Goal: Communication & Community: Share content

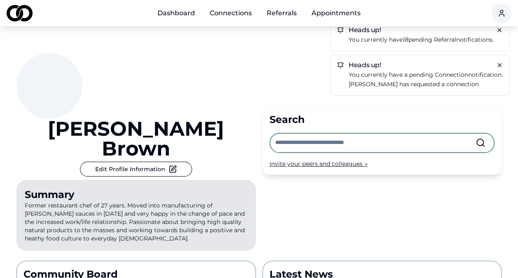
click at [174, 11] on link "Dashboard" at bounding box center [176, 13] width 51 height 16
click at [500, 12] on html "Dashboard Connections Referrals Appointments Heads up! You currently have 18 pe…" at bounding box center [259, 139] width 518 height 278
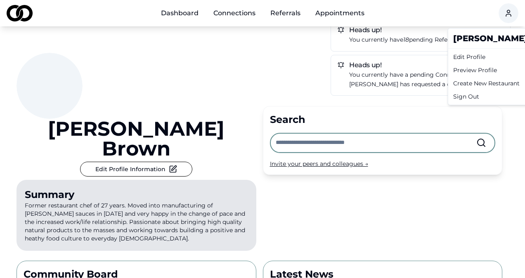
click at [481, 59] on div "Edit Profile" at bounding box center [509, 56] width 119 height 13
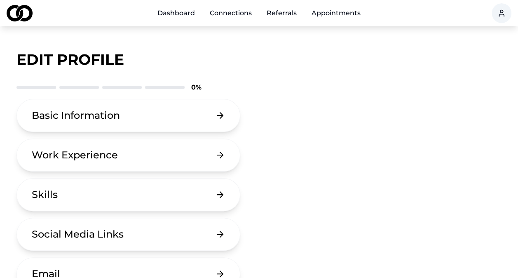
click at [184, 117] on button "Basic Information" at bounding box center [128, 115] width 224 height 33
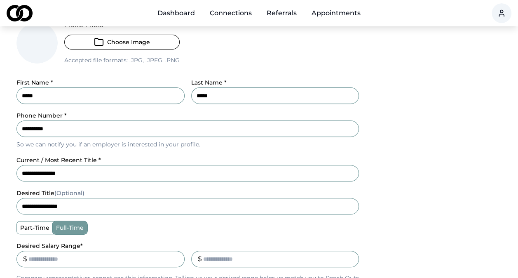
scroll to position [87, 0]
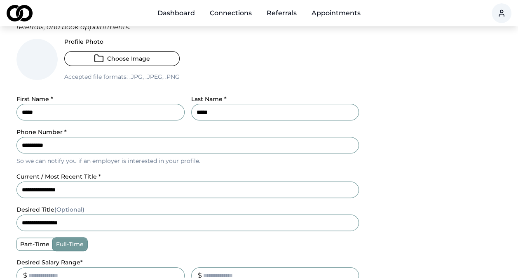
click at [118, 56] on button "Choose Image" at bounding box center [121, 58] width 115 height 15
click at [113, 55] on button "Choose Image" at bounding box center [121, 58] width 115 height 15
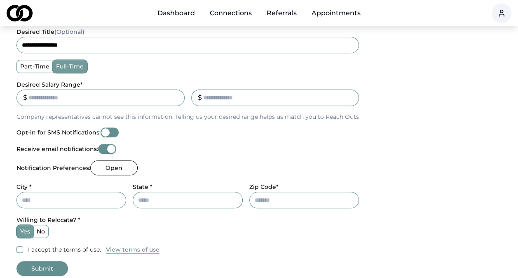
scroll to position [312, 0]
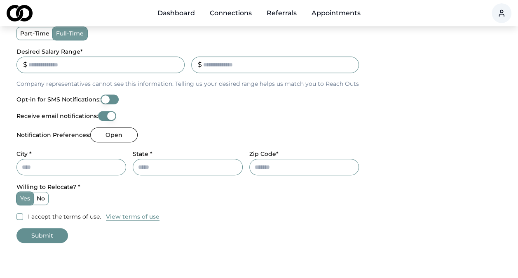
click at [83, 168] on input "City *" at bounding box center [71, 167] width 110 height 16
click at [101, 186] on div "Willing to Relocate? * yes no" at bounding box center [187, 193] width 343 height 23
click at [77, 168] on input "City *" at bounding box center [71, 167] width 110 height 16
type input "********"
click at [141, 167] on input "State *" at bounding box center [188, 167] width 110 height 16
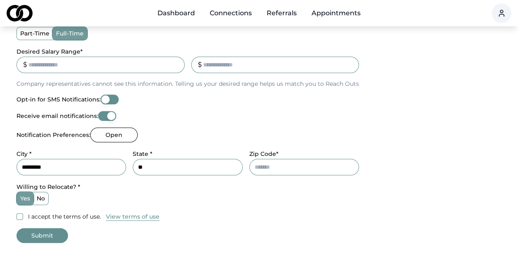
type input "**"
click at [265, 162] on input "Zip Code*" at bounding box center [305, 167] width 110 height 16
type input "*****"
click at [17, 215] on button "I accept the terms of use." at bounding box center [19, 216] width 7 height 7
click at [48, 235] on button "Submit" at bounding box center [42, 235] width 52 height 15
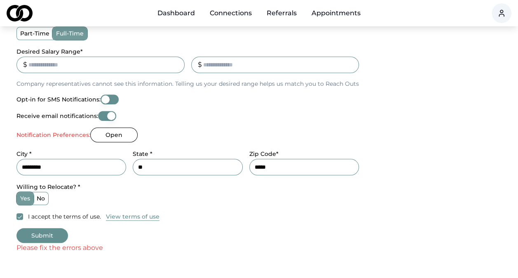
click at [106, 140] on button "Open" at bounding box center [113, 134] width 47 height 15
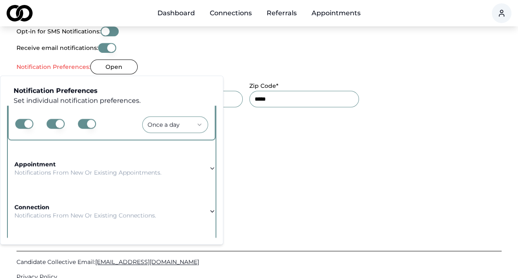
scroll to position [78, 0]
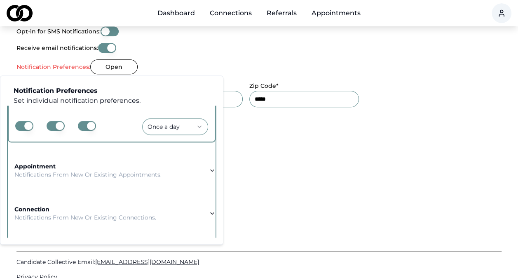
click at [86, 125] on button "button" at bounding box center [87, 126] width 18 height 10
click at [57, 124] on button "button" at bounding box center [56, 126] width 18 height 10
click at [90, 125] on button "button" at bounding box center [87, 126] width 18 height 10
click at [90, 165] on div "appointment Notifications from new or existing appointments." at bounding box center [87, 170] width 147 height 16
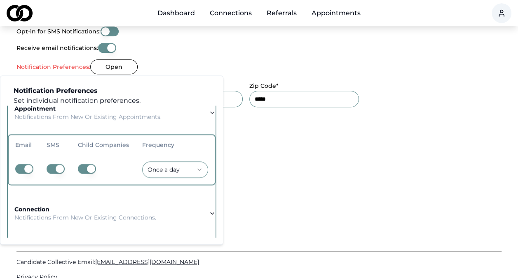
click at [91, 167] on button "button" at bounding box center [87, 169] width 18 height 10
click at [55, 167] on button "button" at bounding box center [56, 169] width 18 height 10
click at [90, 165] on button "button" at bounding box center [87, 169] width 18 height 10
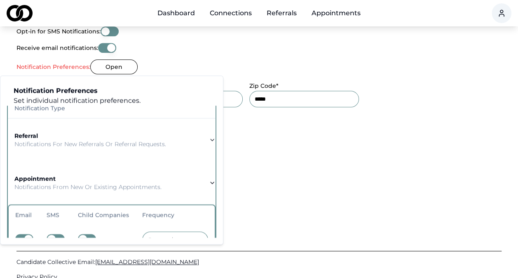
scroll to position [0, 0]
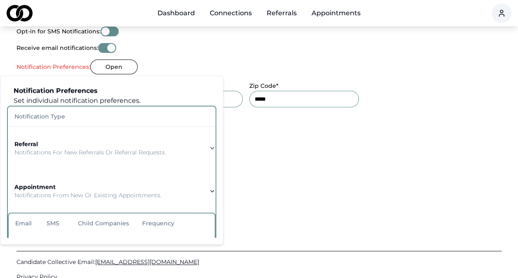
click at [144, 191] on p "Notifications from new or existing appointments." at bounding box center [87, 195] width 147 height 8
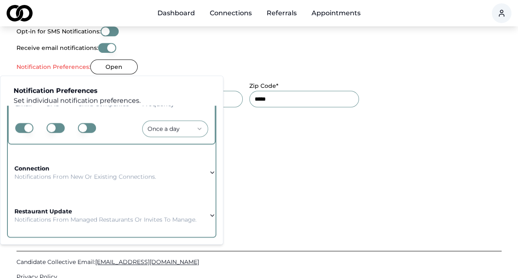
scroll to position [125, 0]
click at [108, 200] on td "restaurant update Notifications from managed restaurants or invites to manage." at bounding box center [105, 215] width 195 height 30
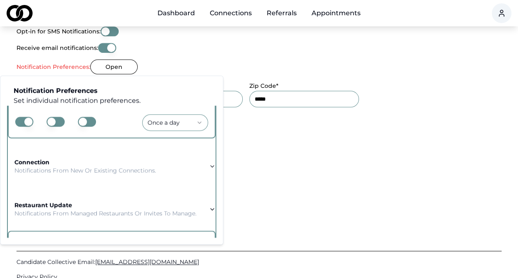
scroll to position [125, 0]
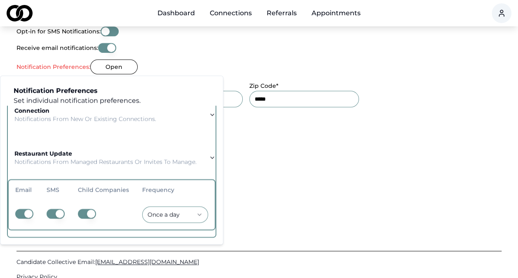
click at [268, 209] on div "Candidate Collective Email: Info@CandidateCollective.com Privacy Policy" at bounding box center [258, 269] width 485 height 136
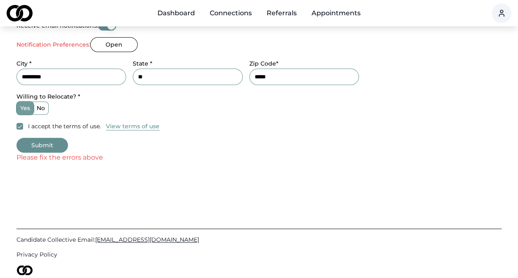
scroll to position [403, 0]
click at [49, 144] on button "Submit" at bounding box center [42, 145] width 52 height 15
click at [41, 143] on button "Submit" at bounding box center [42, 145] width 52 height 15
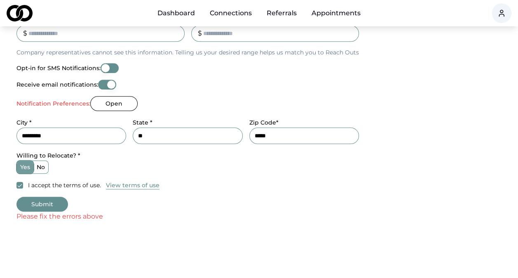
scroll to position [343, 0]
click at [107, 67] on button "Opt-in for SMS Notifications:" at bounding box center [110, 69] width 18 height 10
click at [113, 87] on button "Receive email notifications:" at bounding box center [107, 85] width 18 height 10
click at [50, 206] on button "Submit" at bounding box center [42, 204] width 52 height 15
click at [102, 106] on button "Open" at bounding box center [113, 104] width 47 height 15
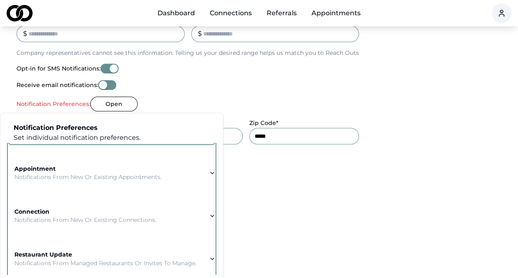
scroll to position [113, 0]
click at [127, 220] on p "Notifications from new or existing connections." at bounding box center [85, 220] width 142 height 8
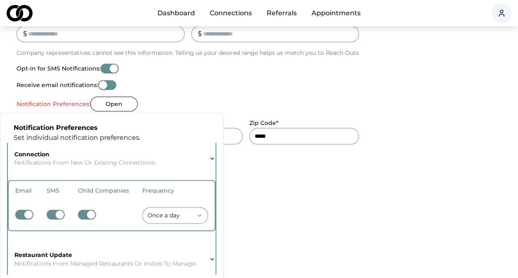
click at [92, 213] on button "button" at bounding box center [87, 215] width 18 height 10
click at [92, 214] on button "button" at bounding box center [87, 215] width 18 height 10
click at [60, 212] on button "button" at bounding box center [56, 215] width 18 height 10
click at [24, 212] on button "button" at bounding box center [24, 215] width 18 height 10
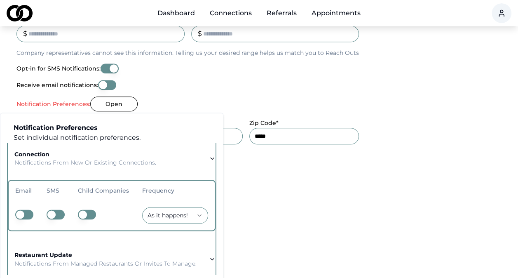
click at [56, 214] on button "button" at bounding box center [56, 215] width 18 height 10
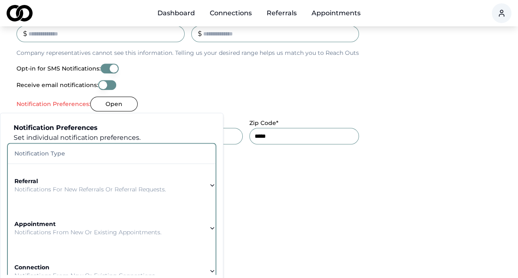
scroll to position [0, 0]
click at [194, 187] on button "referral Notifications for new referrals or referral requests." at bounding box center [112, 184] width 208 height 43
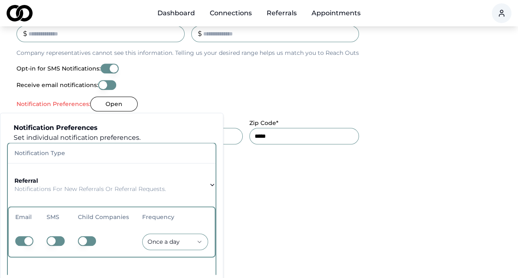
click at [54, 241] on button "button" at bounding box center [56, 241] width 18 height 10
click at [28, 240] on button "button" at bounding box center [24, 241] width 18 height 10
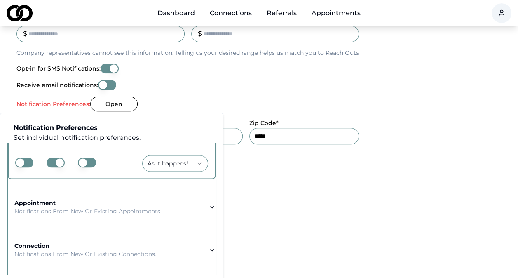
scroll to position [79, 0]
click at [117, 200] on div "appointment Notifications from new or existing appointments." at bounding box center [87, 206] width 147 height 16
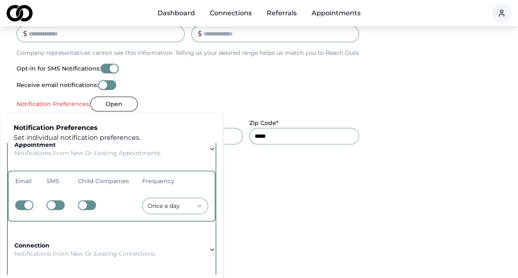
click at [50, 205] on button "button" at bounding box center [56, 205] width 18 height 10
click at [26, 203] on button "button" at bounding box center [24, 205] width 18 height 10
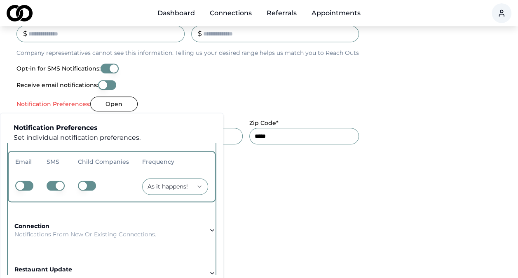
scroll to position [108, 0]
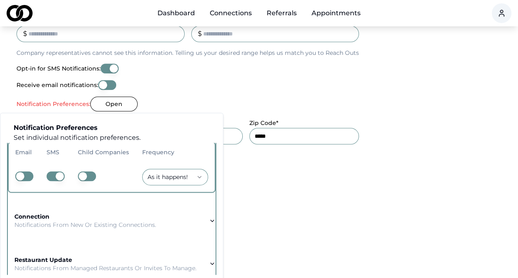
click at [88, 221] on p "Notifications from new or existing connections." at bounding box center [85, 225] width 142 height 8
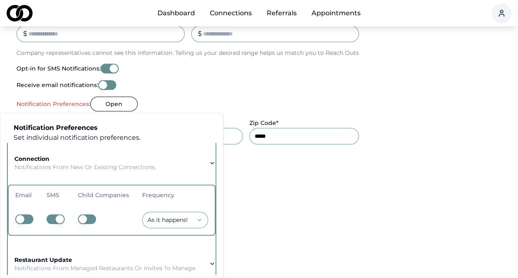
scroll to position [125, 0]
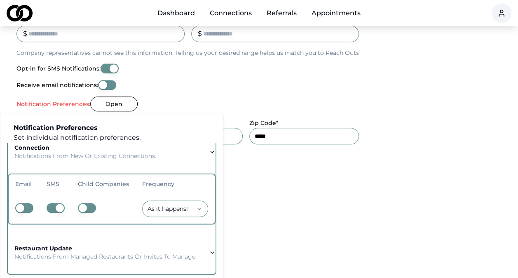
click at [135, 244] on div "restaurant update Notifications from managed restaurants or invites to manage." at bounding box center [105, 252] width 182 height 16
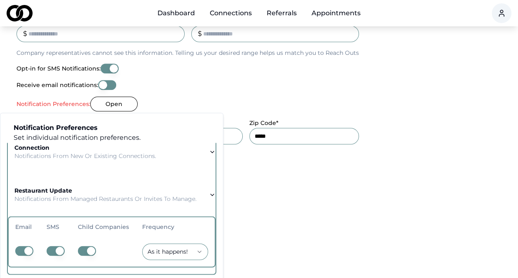
click at [90, 246] on button "button" at bounding box center [87, 251] width 18 height 10
click at [89, 246] on button "button" at bounding box center [87, 251] width 18 height 10
click at [23, 246] on button "button" at bounding box center [24, 251] width 18 height 10
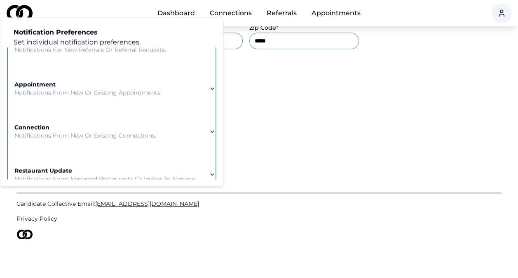
scroll to position [0, 0]
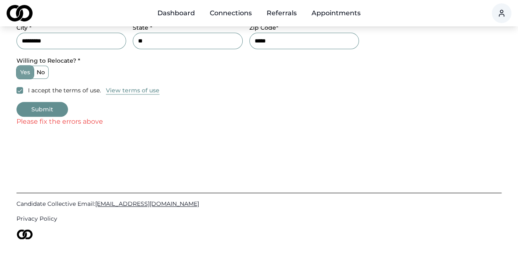
click at [34, 112] on button "Submit" at bounding box center [42, 109] width 52 height 15
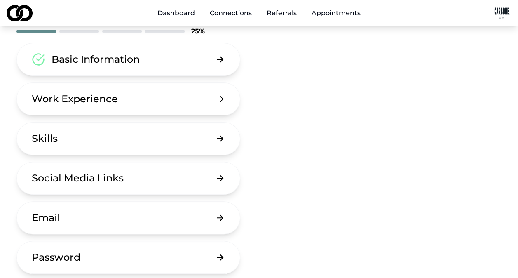
scroll to position [56, 0]
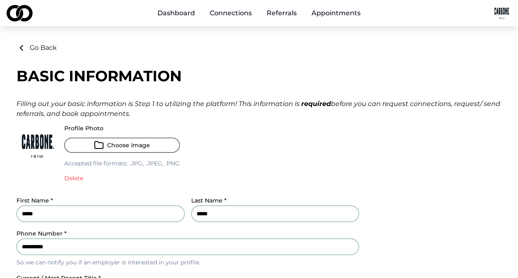
click at [210, 18] on div "Main" at bounding box center [210, 18] width 0 height 0
click at [228, 14] on link "Connections" at bounding box center [230, 13] width 55 height 16
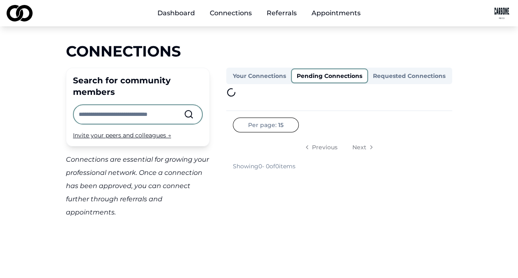
click at [316, 75] on button "Pending Connections" at bounding box center [329, 75] width 77 height 15
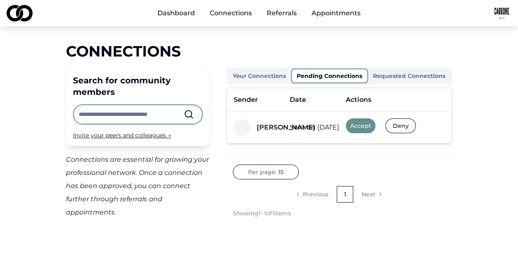
click at [369, 123] on button "Accept" at bounding box center [361, 125] width 30 height 15
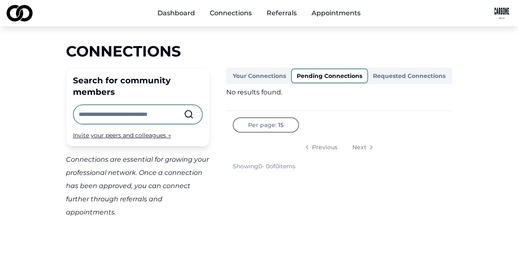
click at [243, 12] on link "Connections" at bounding box center [230, 13] width 55 height 16
click at [243, 15] on link "Connections" at bounding box center [230, 13] width 55 height 16
click at [189, 12] on link "Dashboard" at bounding box center [176, 13] width 51 height 16
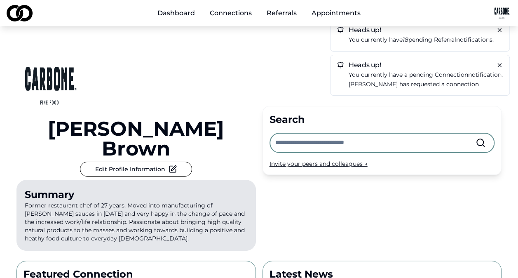
click at [233, 15] on link "Connections" at bounding box center [230, 13] width 55 height 16
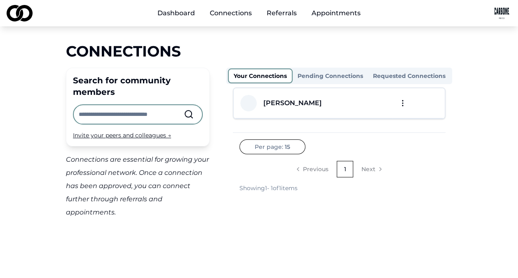
click at [286, 106] on div "Michael Sherman" at bounding box center [293, 103] width 59 height 10
click at [403, 103] on html "Dashboard Connections Referrals Appointments Connections Search for community m…" at bounding box center [259, 139] width 518 height 278
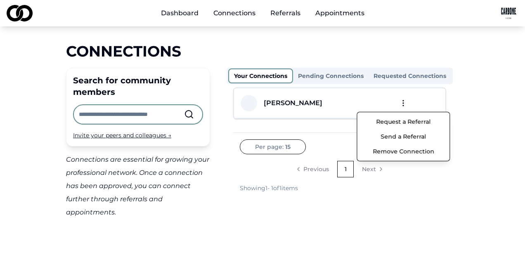
click at [403, 138] on button "Send a Referral" at bounding box center [403, 136] width 88 height 15
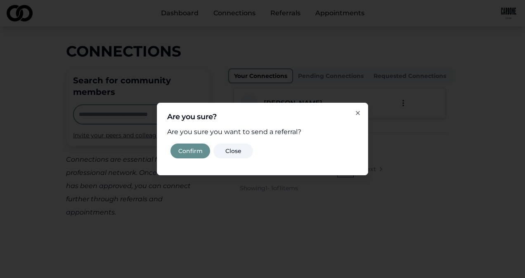
click at [195, 147] on button "Confirm" at bounding box center [190, 151] width 40 height 15
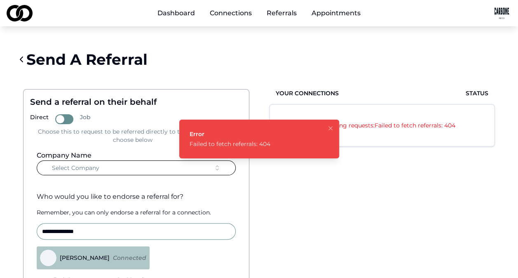
click at [333, 125] on icon "Notifications (F8)" at bounding box center [330, 128] width 7 height 7
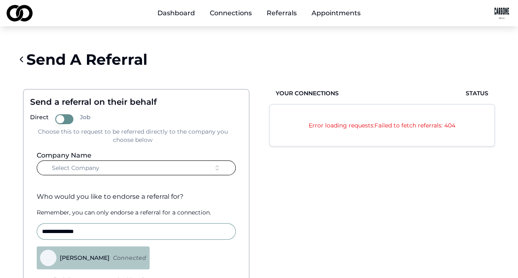
click at [218, 167] on icon "button" at bounding box center [217, 168] width 7 height 7
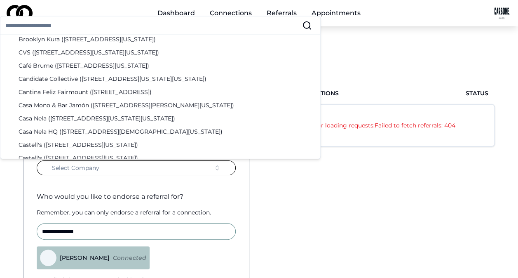
scroll to position [384, 0]
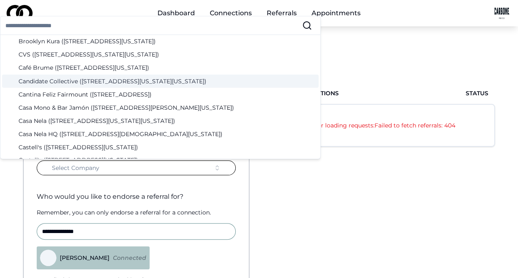
click at [82, 81] on div "Candidate Collective (12 West 44th Street, New York, New York)" at bounding box center [160, 81] width 317 height 13
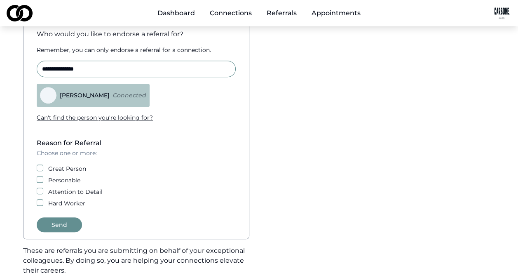
scroll to position [165, 0]
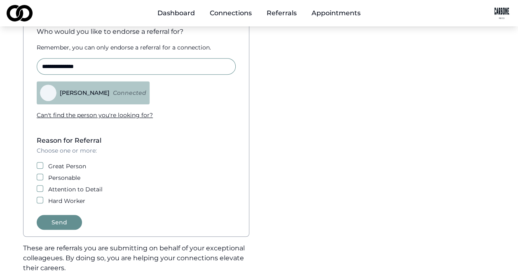
click at [40, 178] on button "Personable" at bounding box center [40, 177] width 7 height 7
click at [65, 223] on button "Send" at bounding box center [59, 222] width 45 height 15
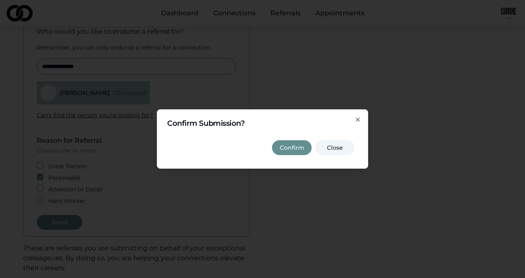
click at [294, 147] on button "Confirm" at bounding box center [292, 147] width 40 height 15
